Goal: Find contact information: Find contact information

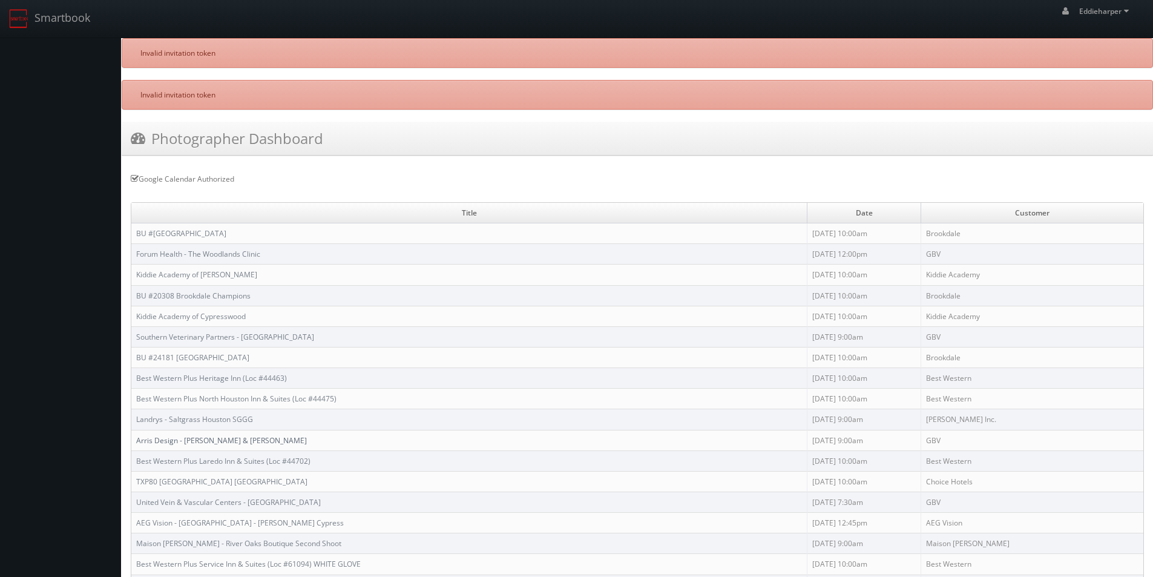
click at [217, 438] on link "Arris Design - [PERSON_NAME] & [PERSON_NAME]" at bounding box center [221, 440] width 171 height 10
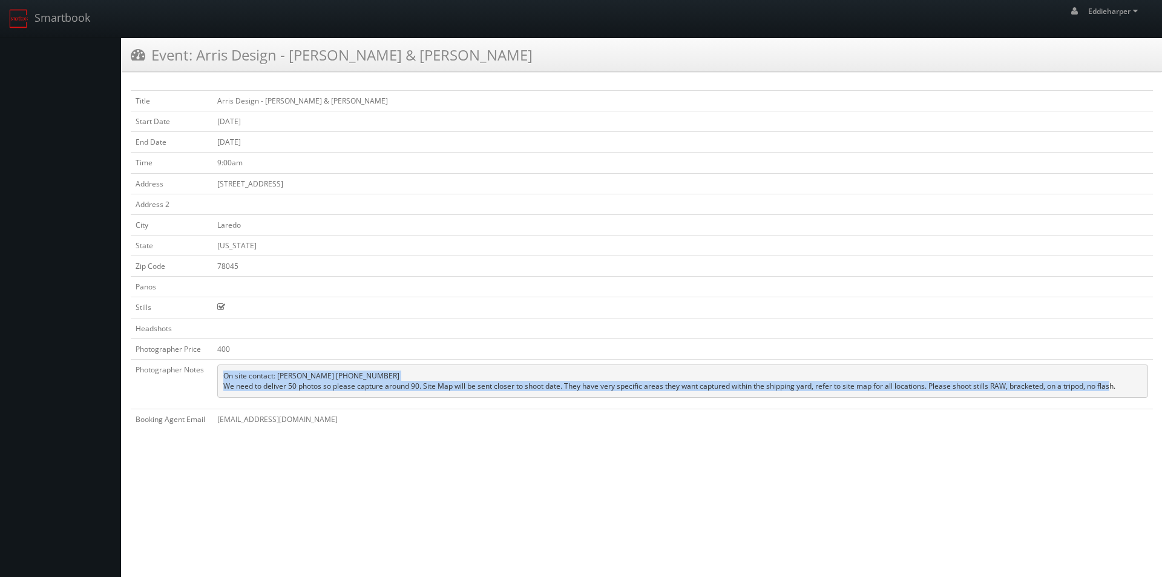
drag, startPoint x: 1120, startPoint y: 387, endPoint x: 222, endPoint y: 373, distance: 898.1
click at [219, 374] on pre "On site contact: Itzel Solares 956-489-7240 We need to deliver 50 photos so ple…" at bounding box center [682, 380] width 931 height 33
copy pre "On site contact: Itzel Solares 956-489-7240 We need to deliver 50 photos so ple…"
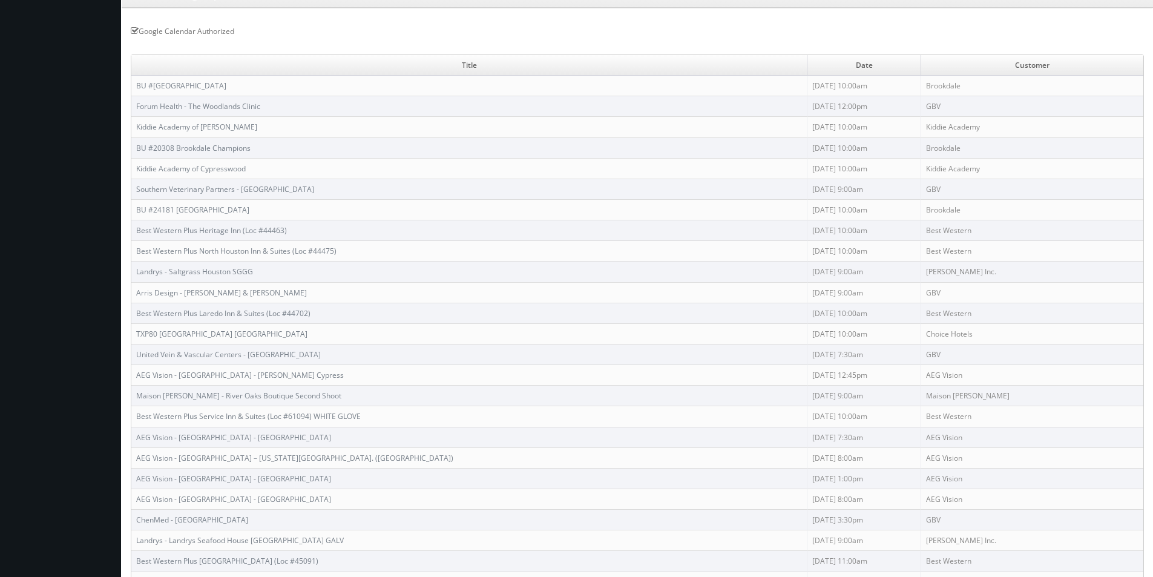
scroll to position [96, 0]
